Goal: Navigation & Orientation: Find specific page/section

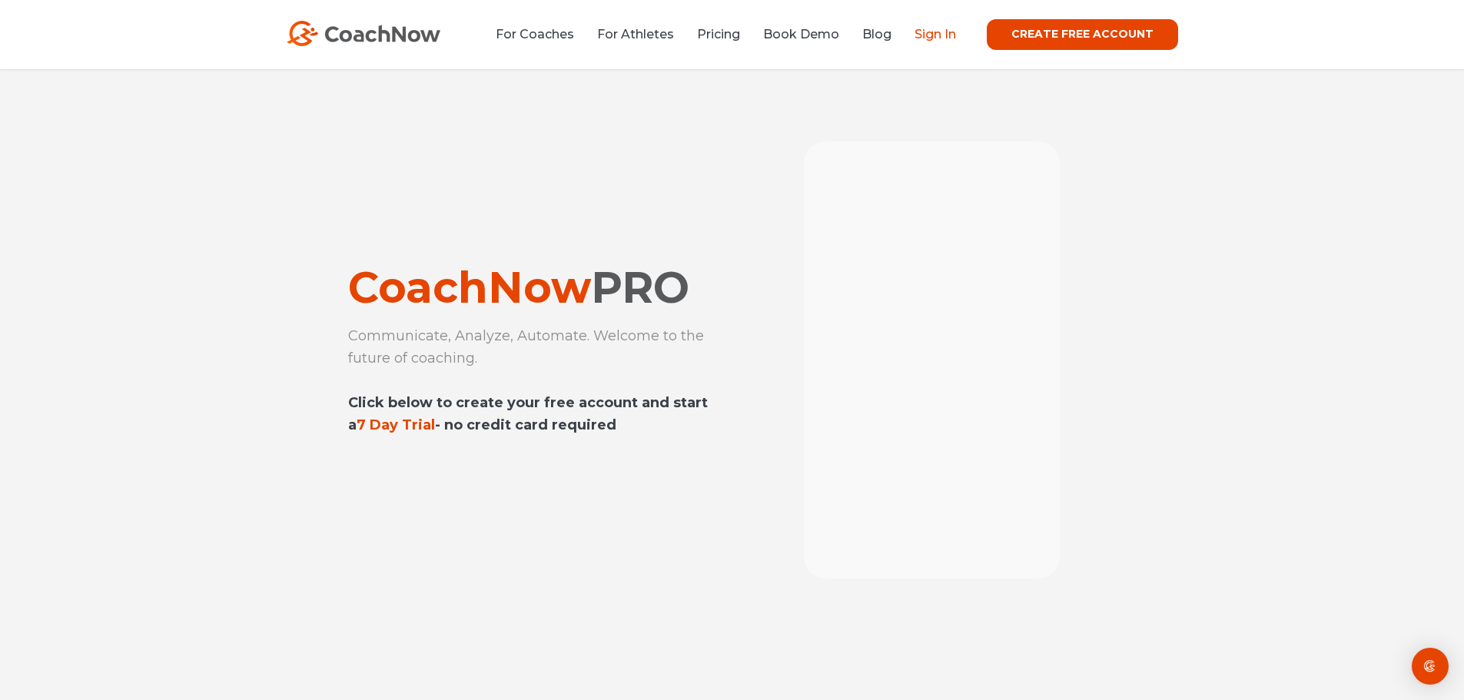
click at [943, 32] on link "Sign In" at bounding box center [934, 34] width 41 height 15
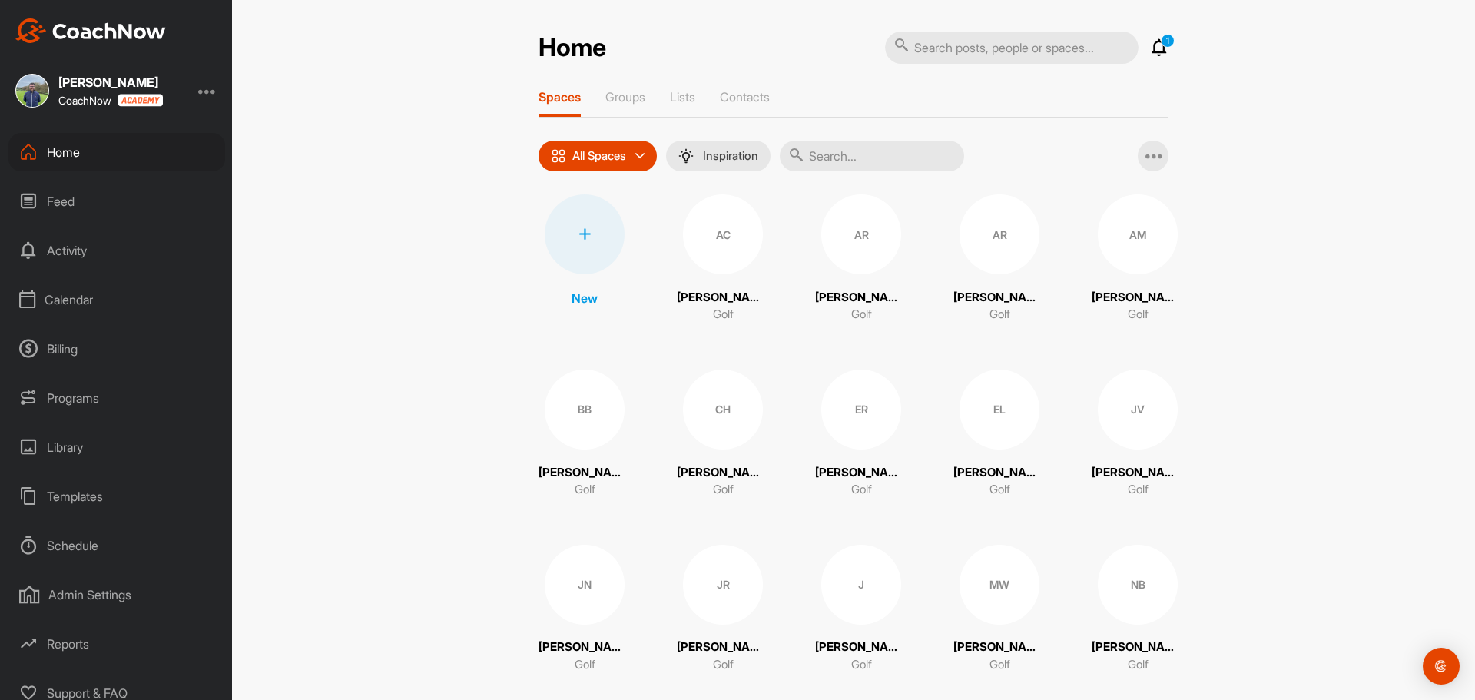
click at [61, 272] on div "Home Feed Activity Calendar Billing Programs Library Templates Schedule Admin S…" at bounding box center [116, 416] width 232 height 567
drag, startPoint x: 72, startPoint y: 303, endPoint x: 78, endPoint y: 319, distance: 17.3
click at [76, 321] on div "Home Feed Activity Calendar Billing Programs Library Templates Schedule Admin S…" at bounding box center [116, 416] width 232 height 567
click at [92, 290] on div "Calendar" at bounding box center [116, 299] width 217 height 38
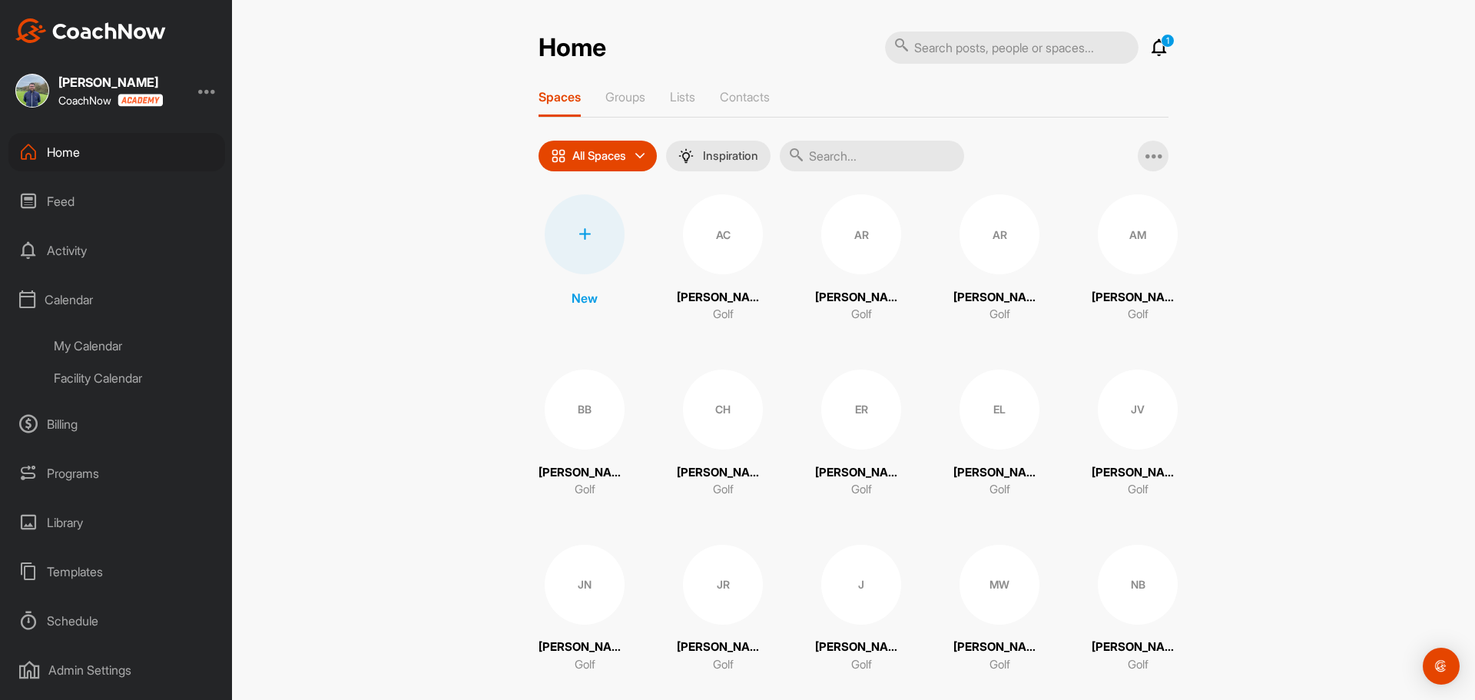
click at [100, 376] on div "Facility Calendar" at bounding box center [134, 378] width 182 height 32
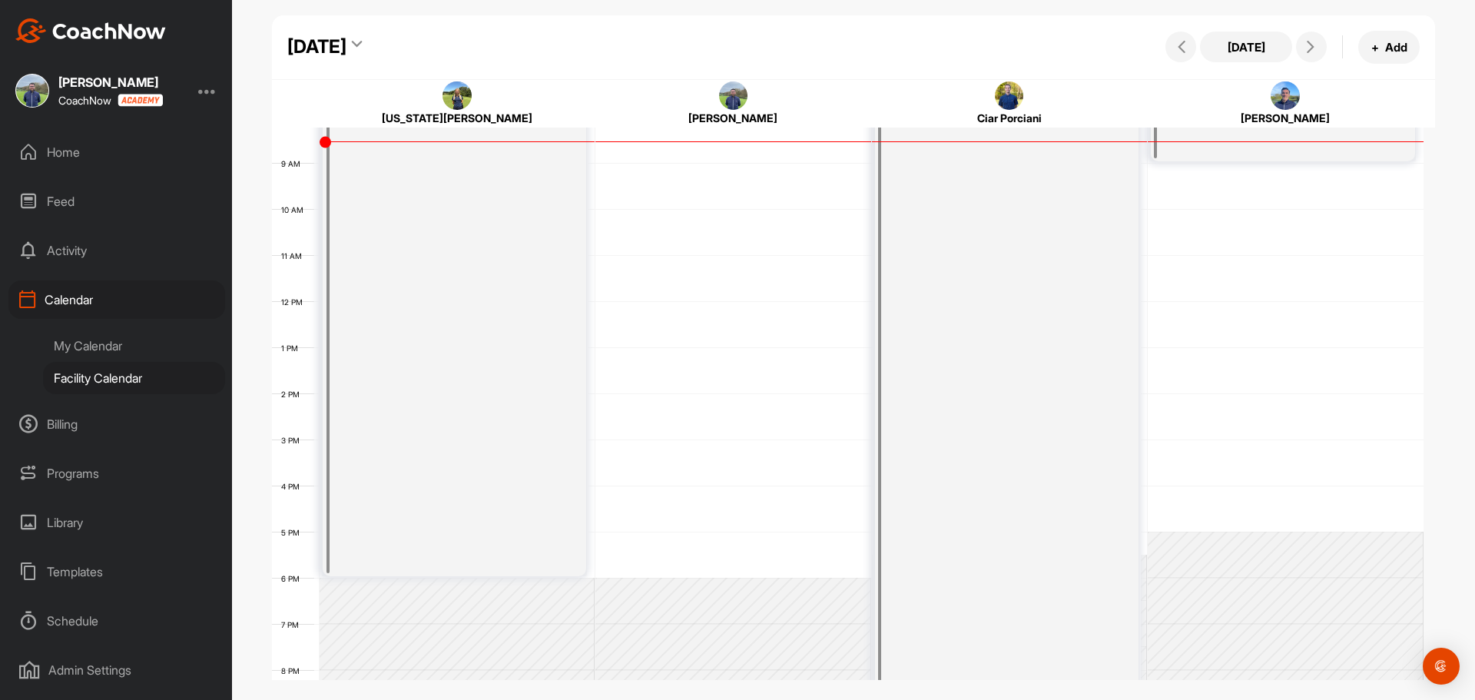
scroll to position [343, 0]
